Goal: Task Accomplishment & Management: Use online tool/utility

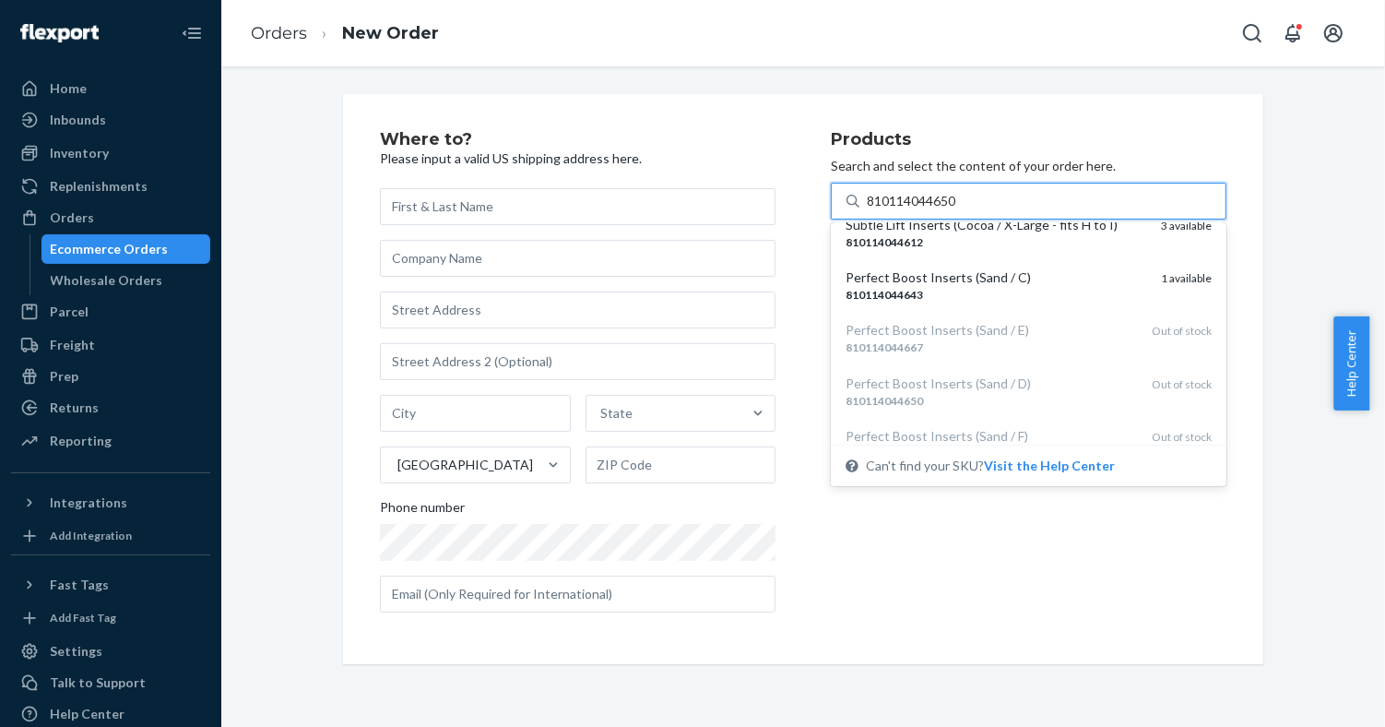
scroll to position [127, 0]
type input "810114044650"
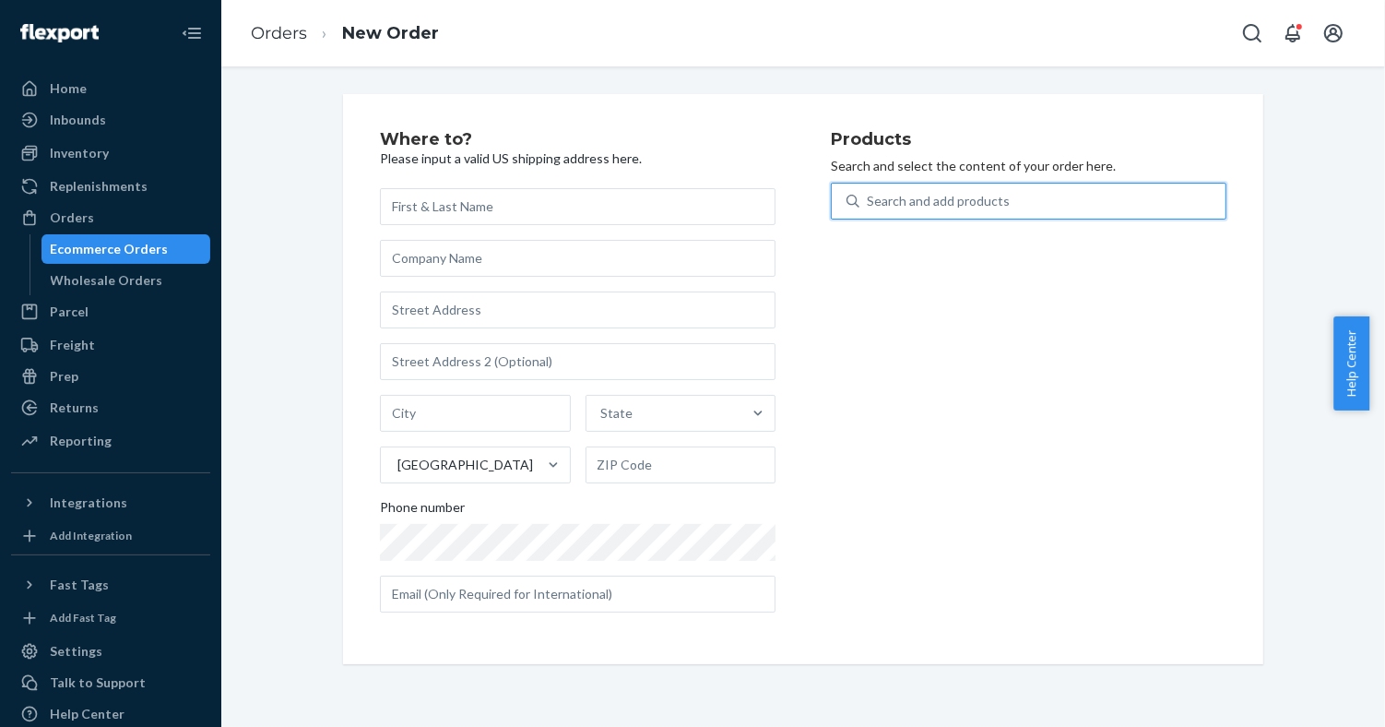
paste input "195893866359"
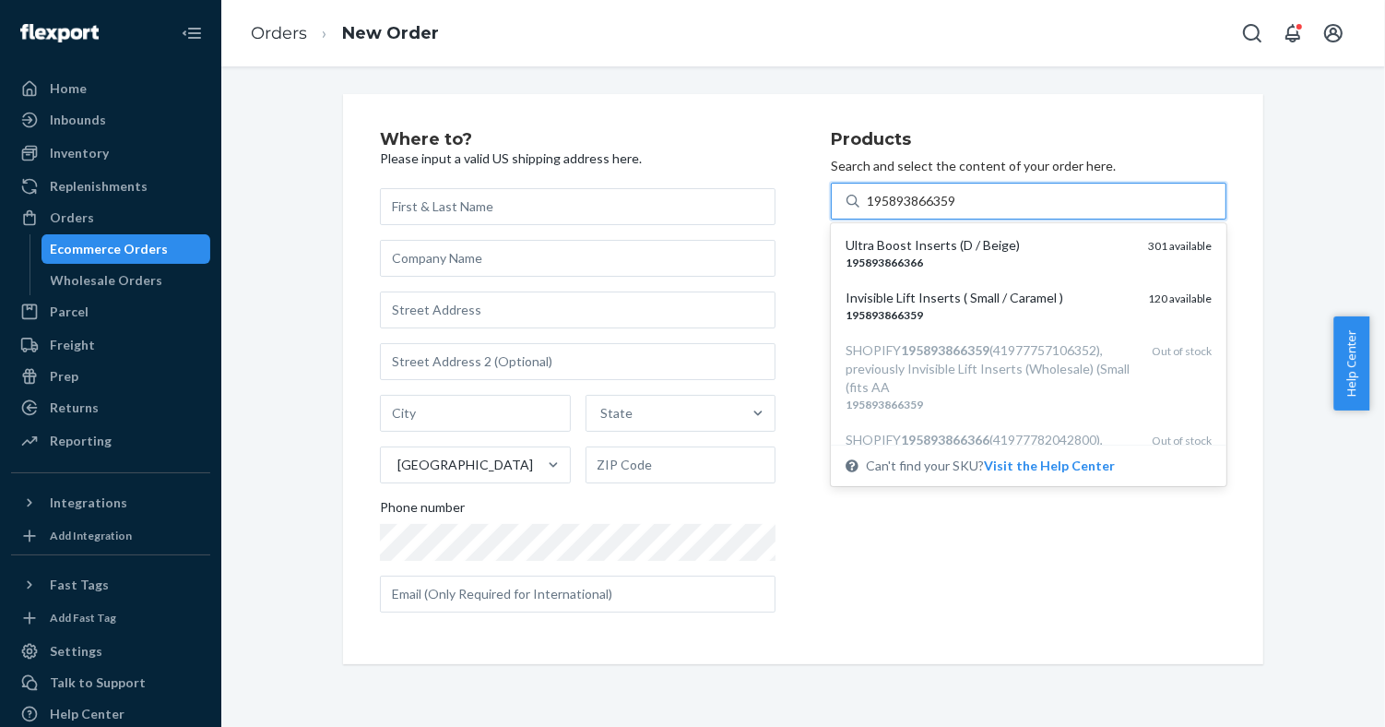
type input "195893866359"
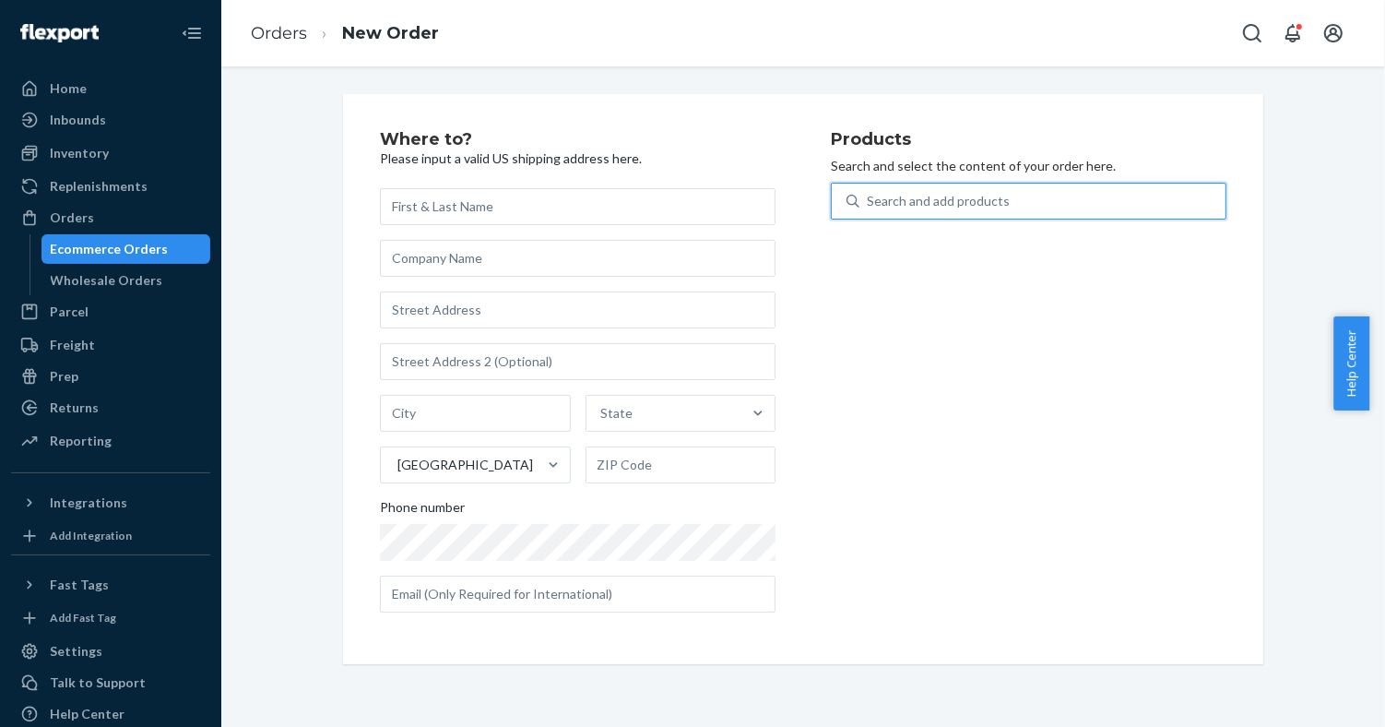
paste input "810114040669"
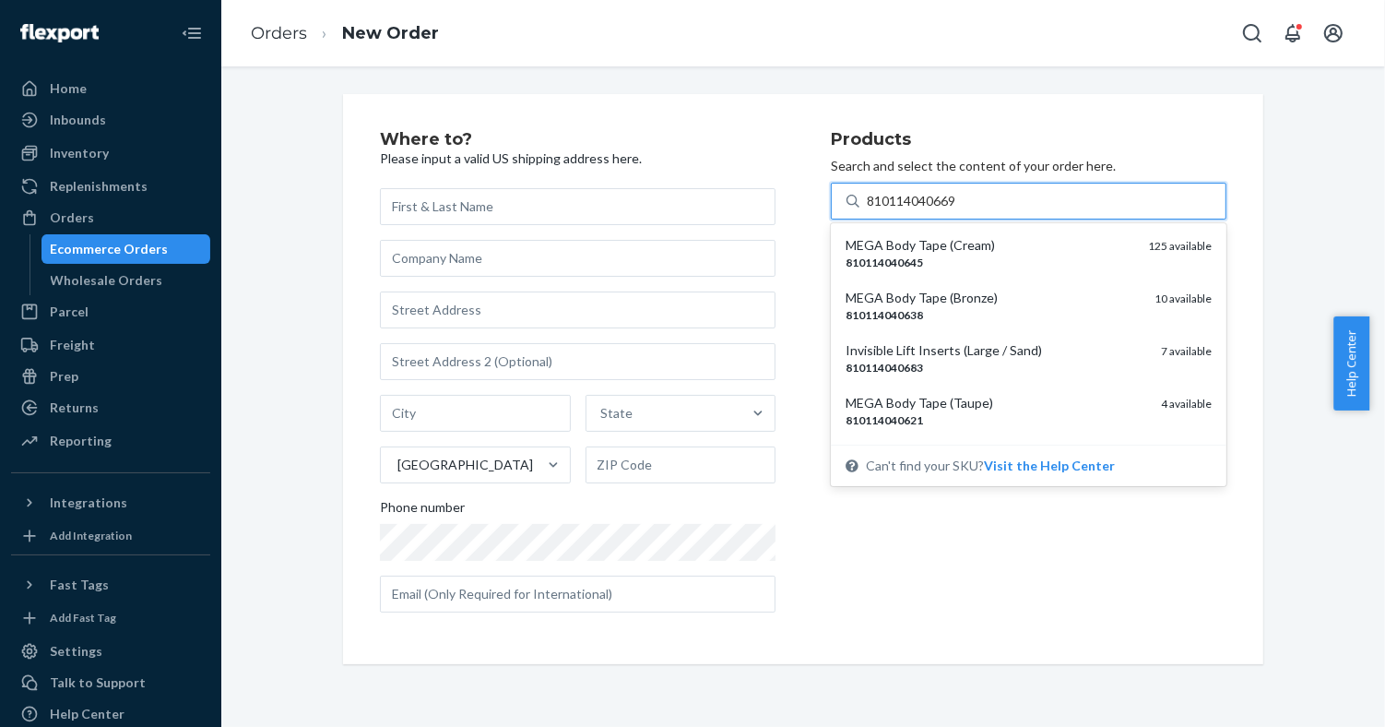
type input "810114040669"
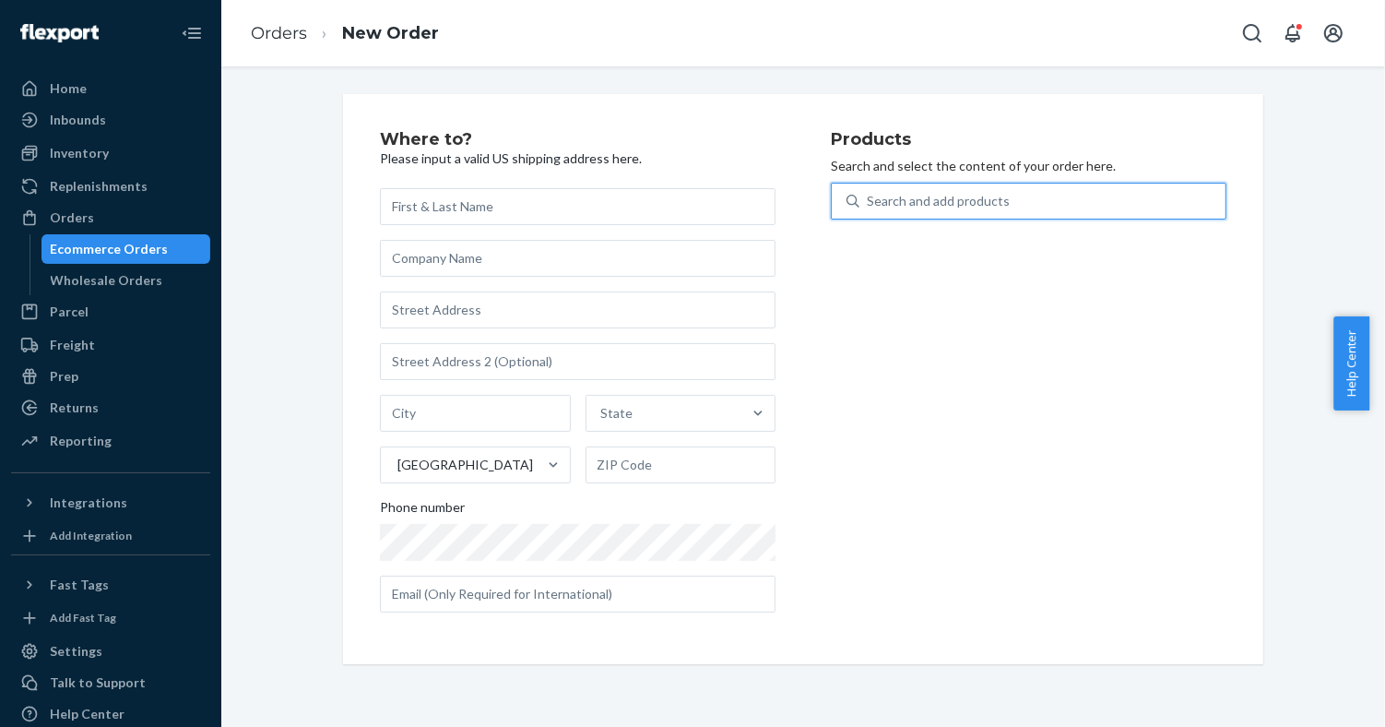
paste input "195893758739"
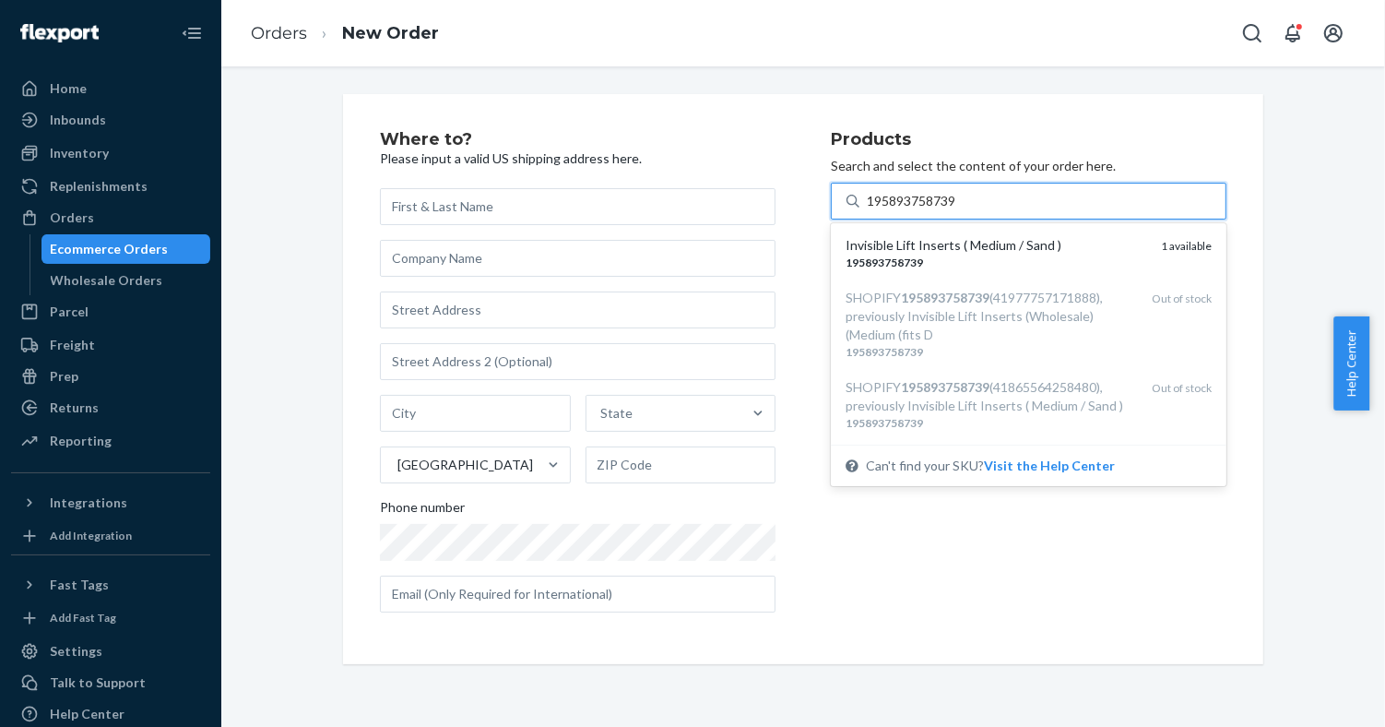
type input "195893758739"
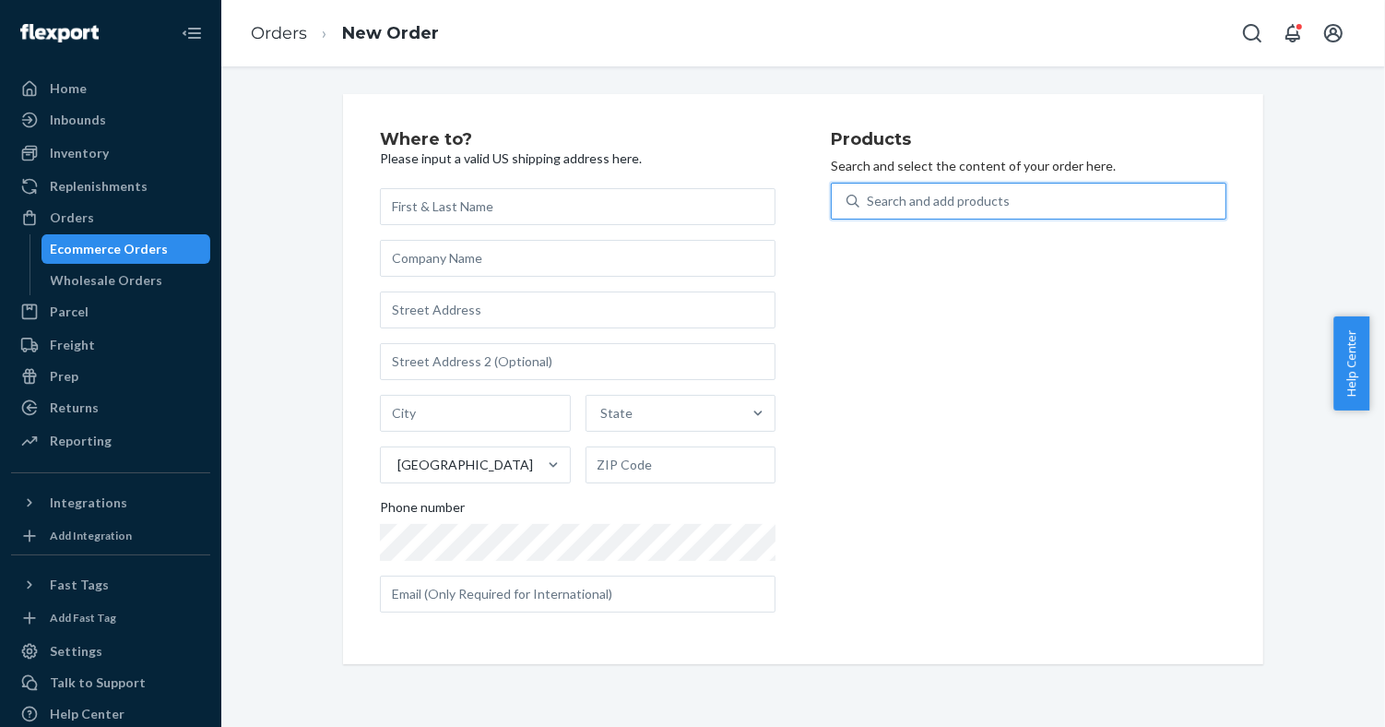
paste input "810114040669"
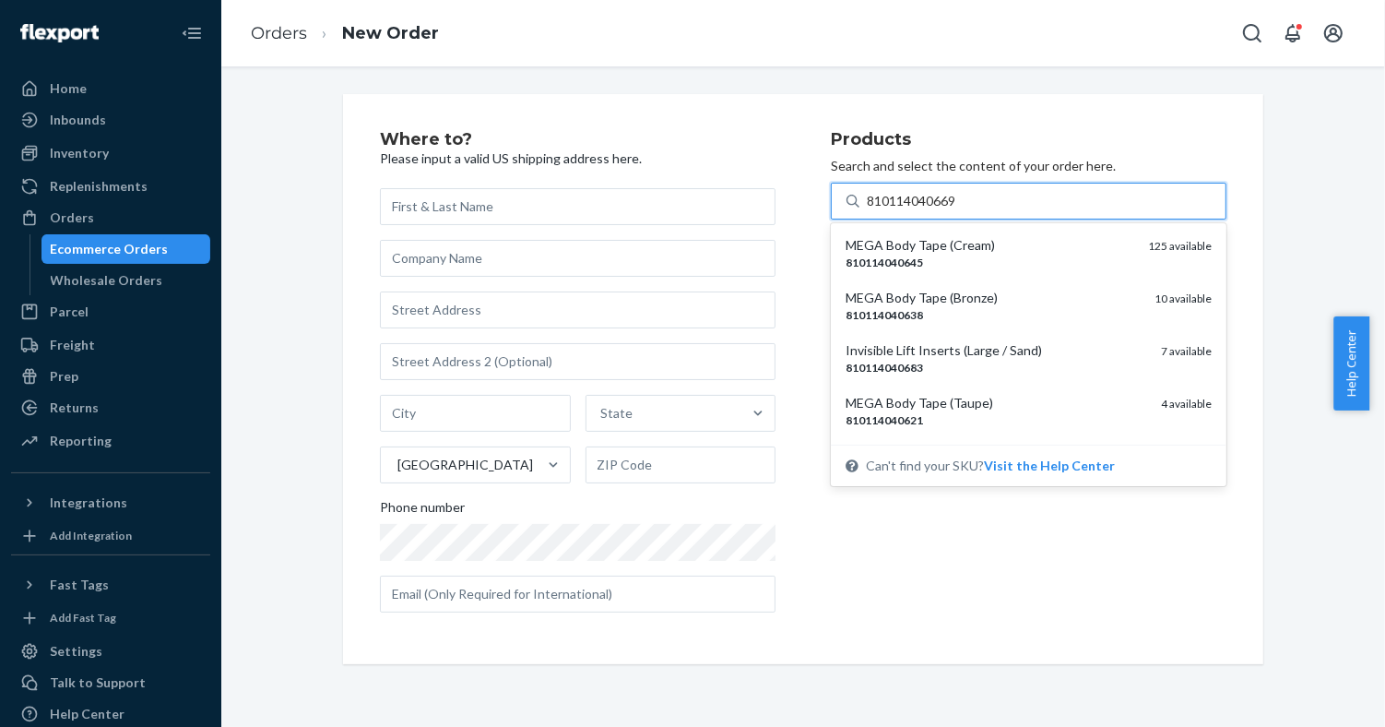
type input "810114040669"
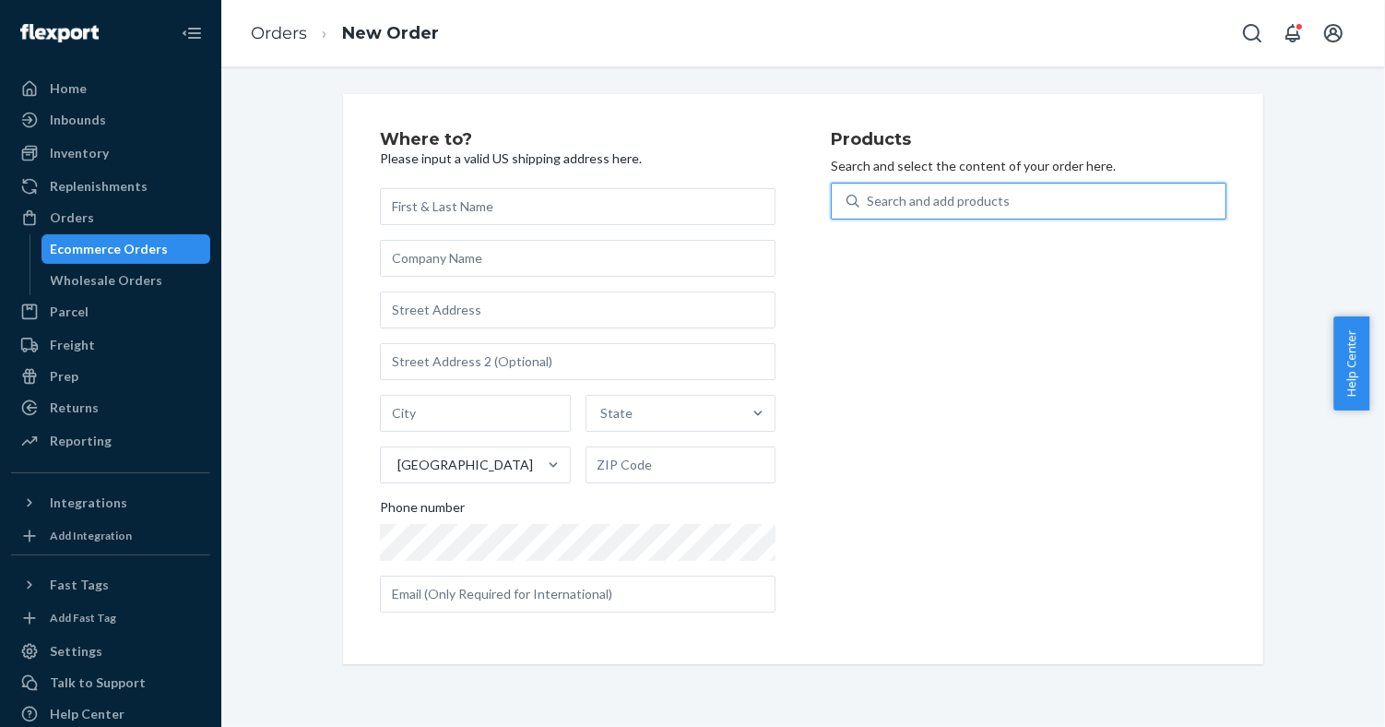
paste input "195893596355"
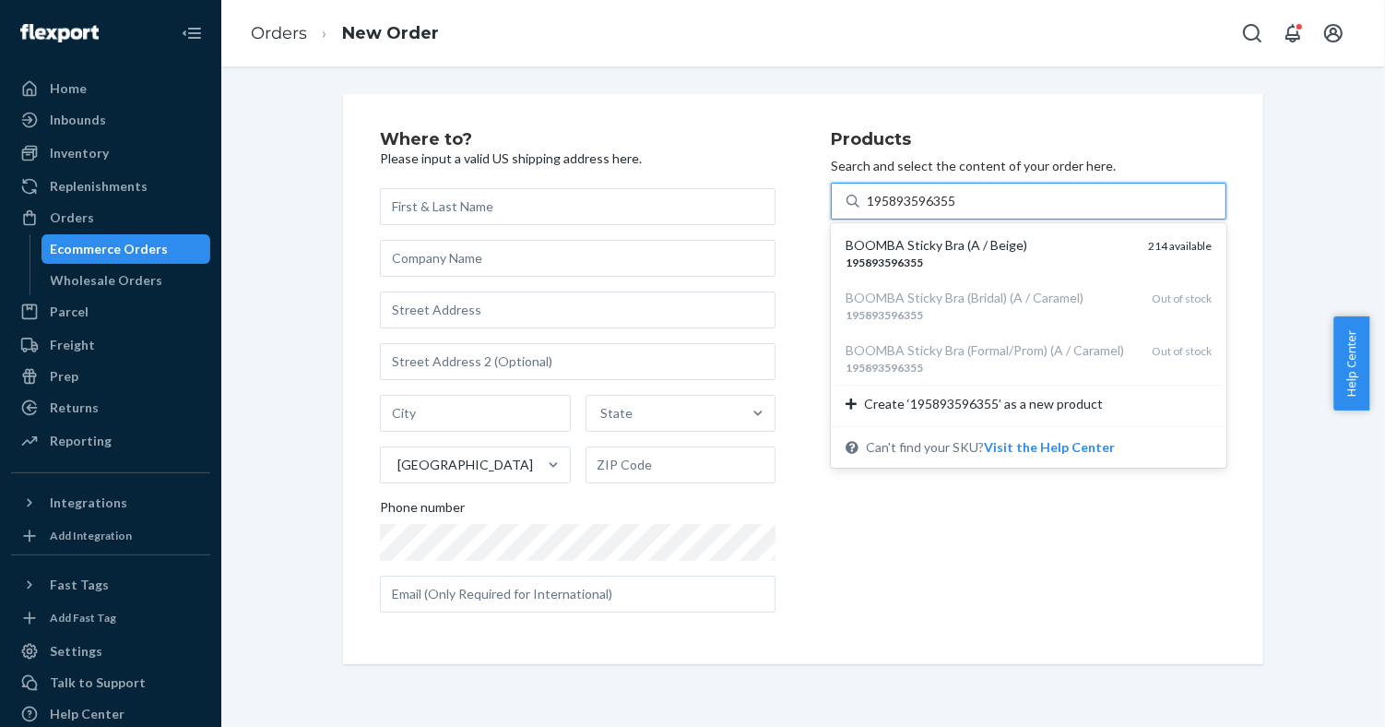
type input "195893596355"
